Goal: Navigation & Orientation: Find specific page/section

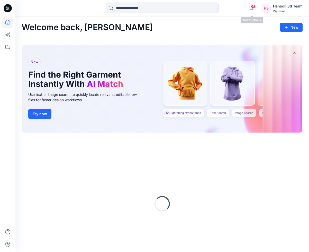
click at [254, 7] on span "4" at bounding box center [253, 6] width 4 height 4
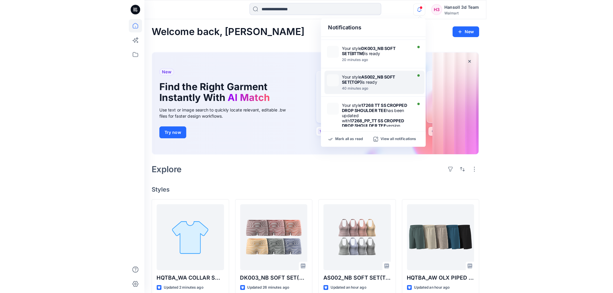
scroll to position [64, 0]
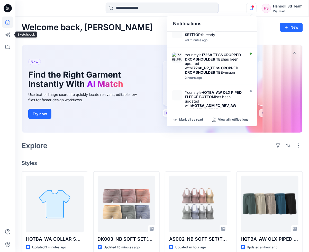
click at [9, 53] on div at bounding box center [7, 133] width 11 height 235
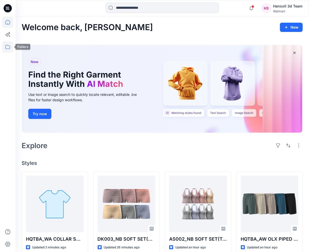
click at [8, 48] on icon at bounding box center [7, 46] width 11 height 11
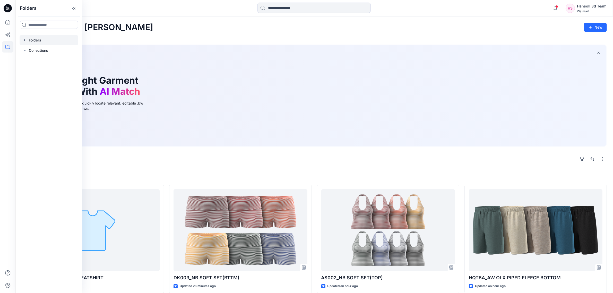
click at [41, 40] on div at bounding box center [49, 40] width 59 height 10
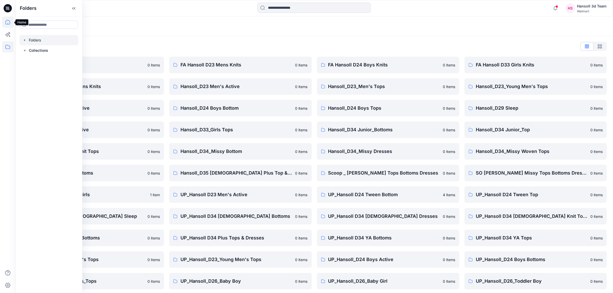
click at [7, 24] on icon at bounding box center [7, 22] width 5 height 5
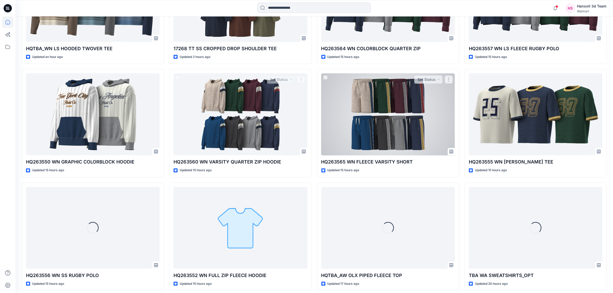
scroll to position [412, 0]
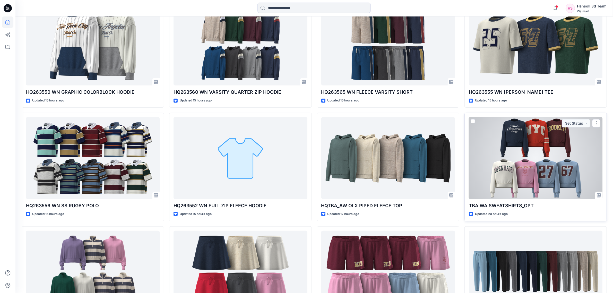
click at [314, 169] on div at bounding box center [536, 158] width 134 height 82
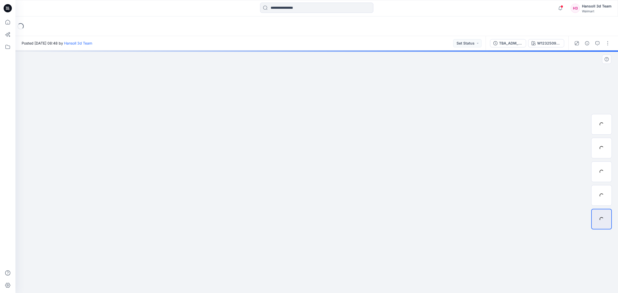
click at [314, 251] on div at bounding box center [316, 171] width 602 height 243
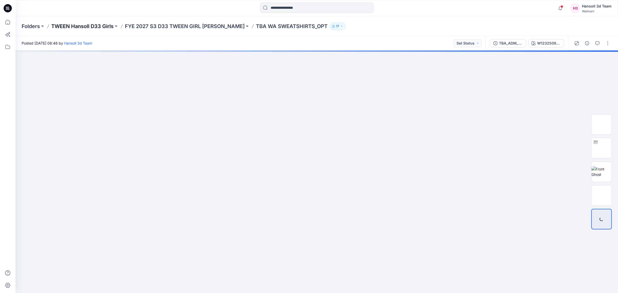
click at [99, 27] on p "TWEEN Hansoll D33 Girls" at bounding box center [82, 26] width 62 height 7
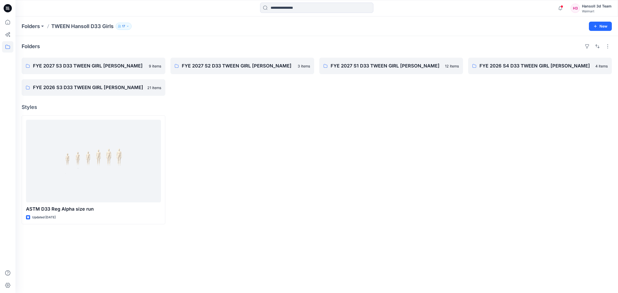
click at [200, 223] on div at bounding box center [242, 169] width 144 height 109
click at [314, 113] on div "Folders FYE 2027 S3 D33 TWEEN GIRL HANSOLL 9 items FYE 2026 S3 D33 TWEEN GIRL H…" at bounding box center [316, 164] width 602 height 257
click at [123, 71] on link "FYE 2027 S3 D33 TWEEN GIRL [PERSON_NAME]" at bounding box center [94, 66] width 144 height 16
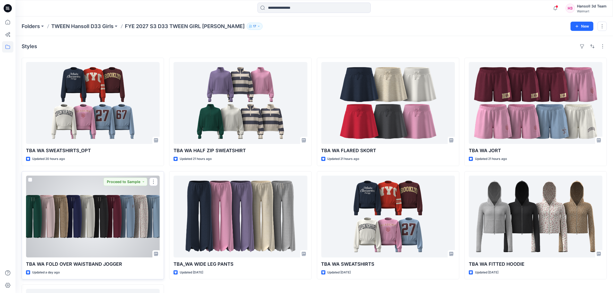
click at [85, 219] on div at bounding box center [93, 217] width 134 height 82
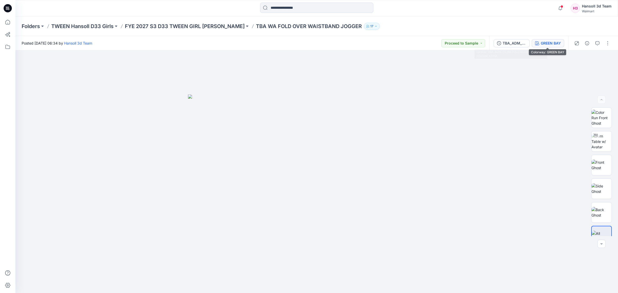
click at [314, 43] on div "GREEN BAY" at bounding box center [551, 43] width 20 height 6
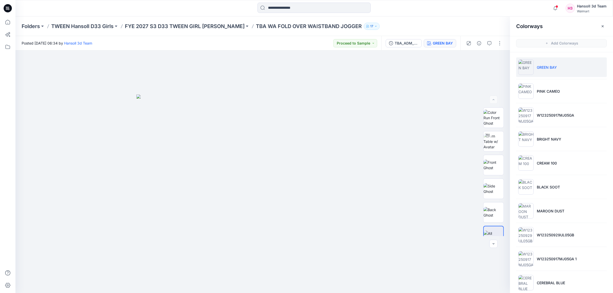
click at [314, 38] on div "TBA_ADM_FC WA FOLD OVER WAISTBAND JOGGER_ASTM GREEN BAY" at bounding box center [420, 43] width 79 height 14
click at [314, 44] on button "TBA_ADM_FC WA FOLD OVER WAISTBAND JOGGER_ASTM" at bounding box center [404, 43] width 36 height 8
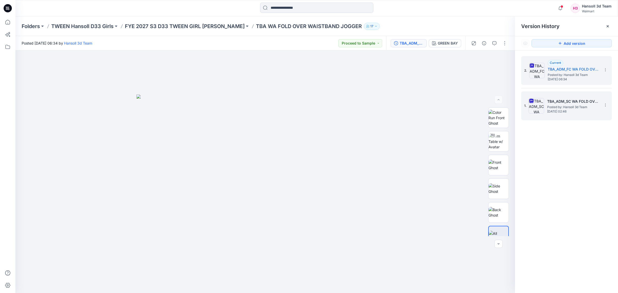
click at [314, 111] on img at bounding box center [535, 105] width 15 height 15
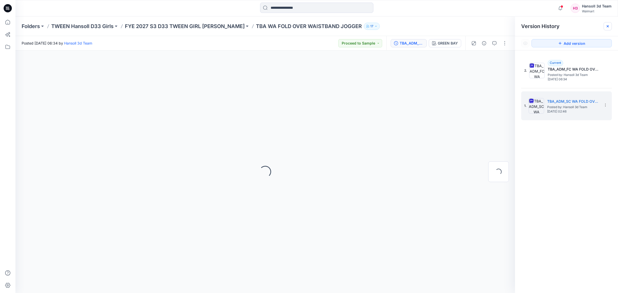
click at [314, 26] on icon at bounding box center [607, 26] width 4 height 4
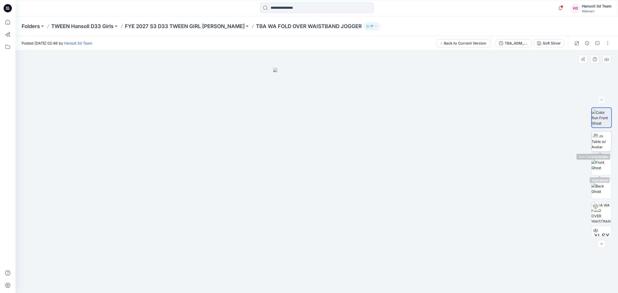
click at [314, 147] on img at bounding box center [601, 141] width 20 height 16
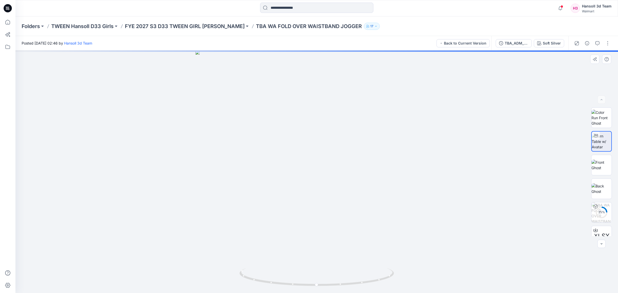
drag, startPoint x: 175, startPoint y: 258, endPoint x: 229, endPoint y: 264, distance: 53.7
click at [175, 251] on div at bounding box center [316, 171] width 602 height 242
drag, startPoint x: 309, startPoint y: 286, endPoint x: 370, endPoint y: 284, distance: 61.0
click at [314, 251] on icon at bounding box center [317, 277] width 156 height 19
drag, startPoint x: 370, startPoint y: 284, endPoint x: 356, endPoint y: 286, distance: 14.3
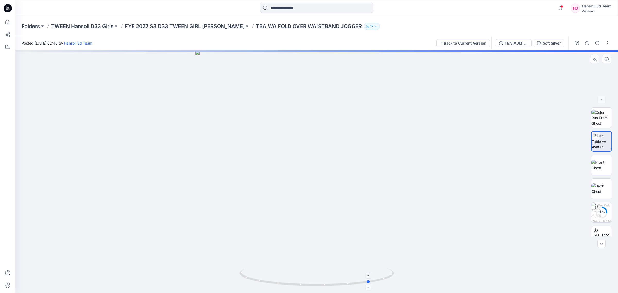
click at [314, 251] on icon at bounding box center [317, 277] width 156 height 19
click at [222, 251] on div at bounding box center [316, 171] width 602 height 242
drag, startPoint x: 290, startPoint y: 282, endPoint x: 327, endPoint y: 282, distance: 37.1
click at [314, 251] on icon at bounding box center [317, 277] width 156 height 19
